Goal: Task Accomplishment & Management: Manage account settings

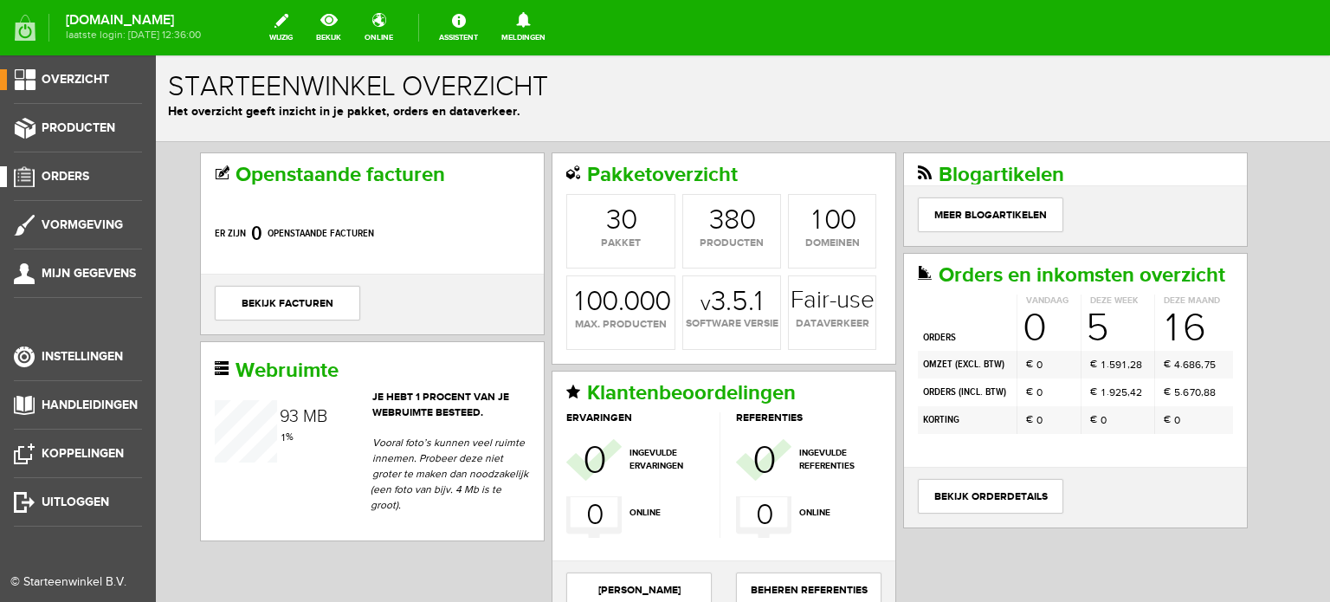
click at [66, 173] on span "Orders" at bounding box center [66, 176] width 48 height 15
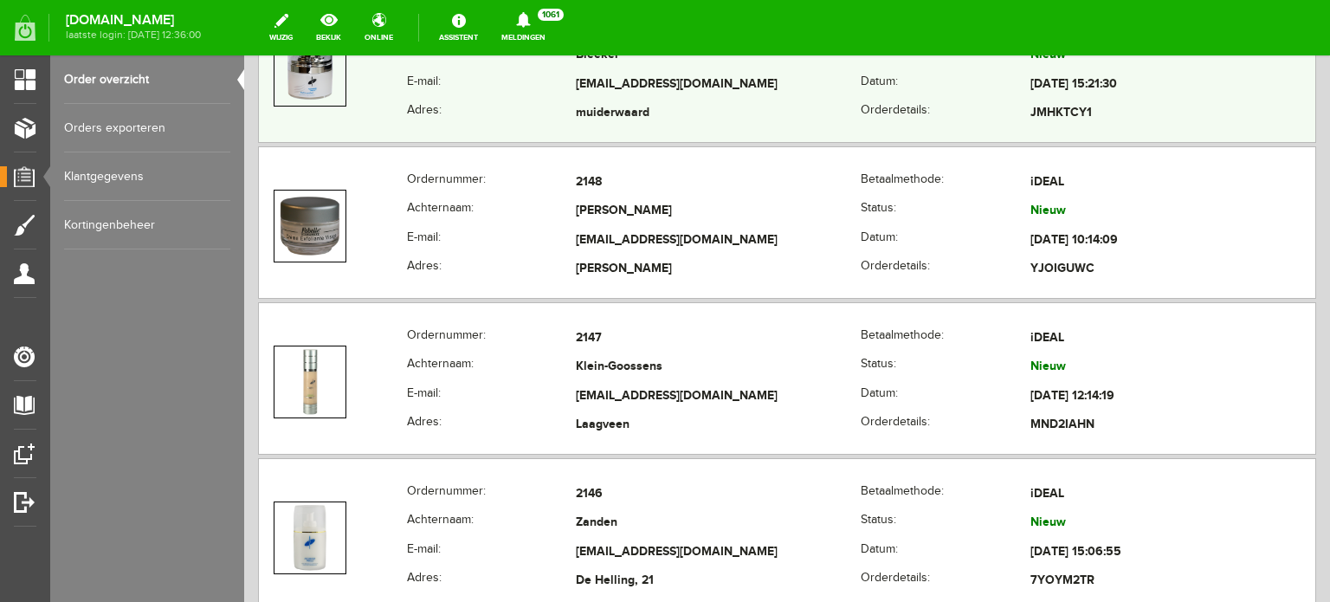
scroll to position [1991, 0]
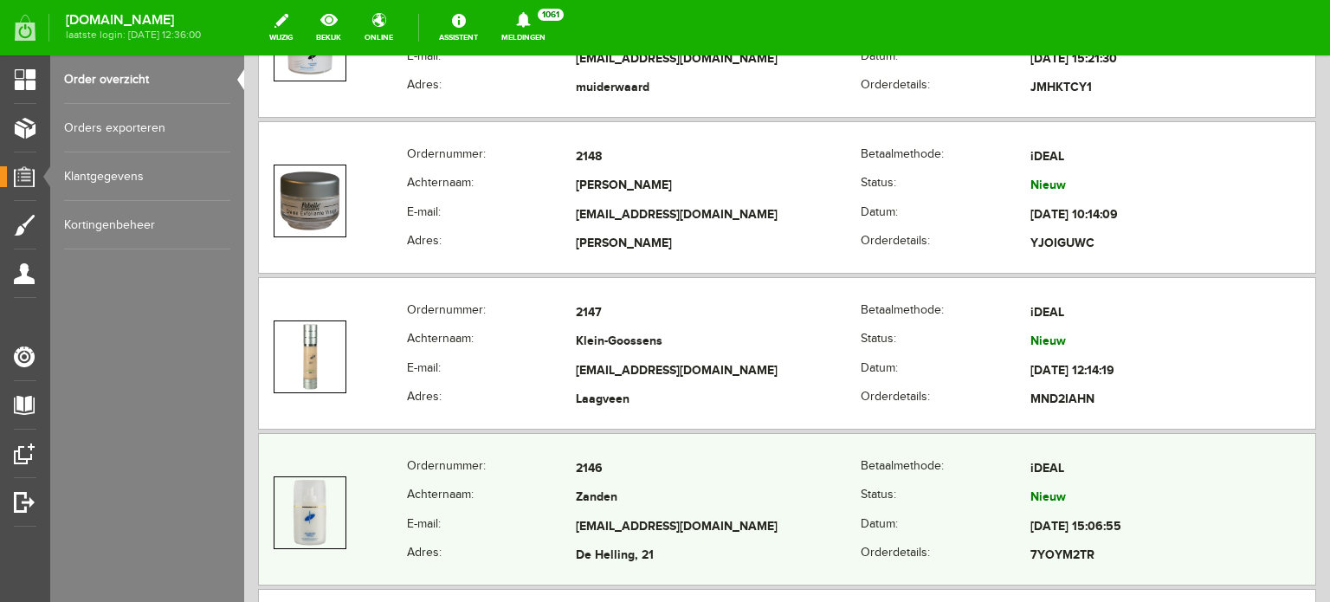
click at [611, 489] on td "Zanden" at bounding box center [718, 498] width 285 height 29
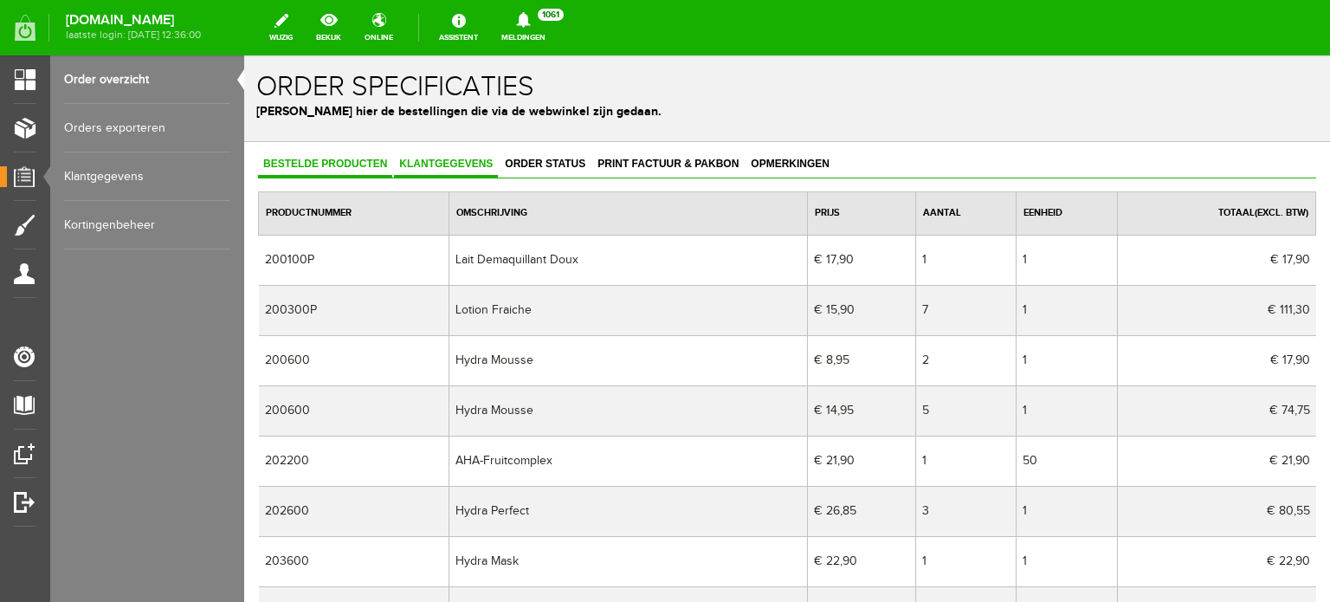
click at [449, 164] on span "Klantgegevens" at bounding box center [446, 164] width 104 height 12
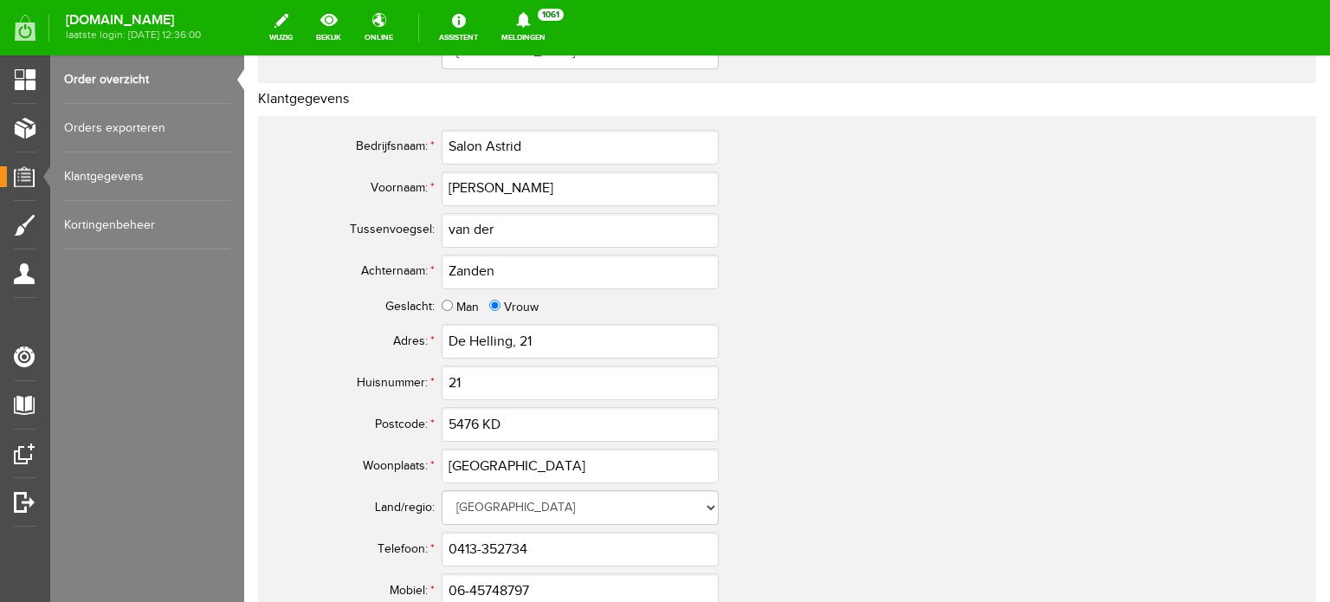
scroll to position [904, 0]
